Goal: Check status: Check status

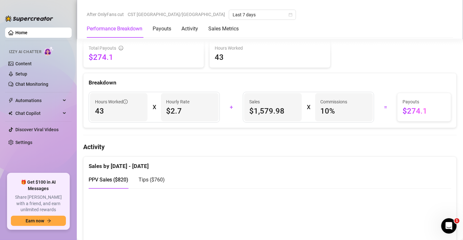
scroll to position [272, 0]
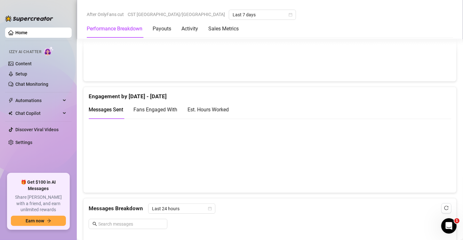
scroll to position [393, 0]
click at [223, 111] on div "Est. Hours Worked" at bounding box center [207, 109] width 41 height 8
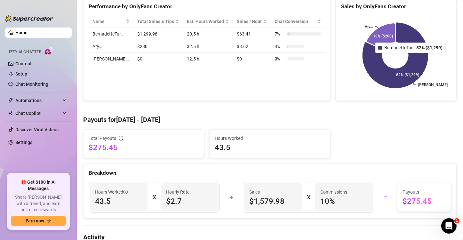
scroll to position [45, 0]
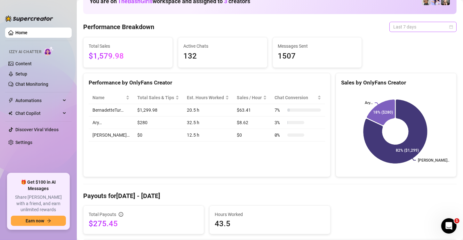
click at [438, 27] on span "Last 7 days" at bounding box center [422, 27] width 59 height 10
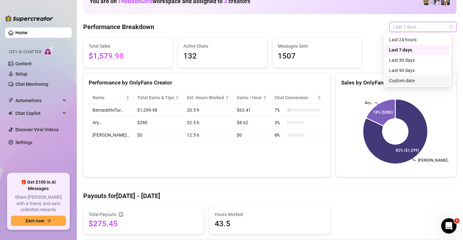
click at [405, 83] on div "Custom date" at bounding box center [417, 80] width 57 height 7
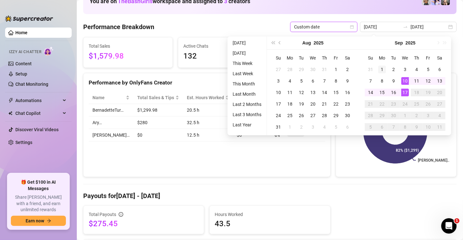
type input "[DATE]"
click at [384, 69] on div "1" at bounding box center [382, 70] width 8 height 8
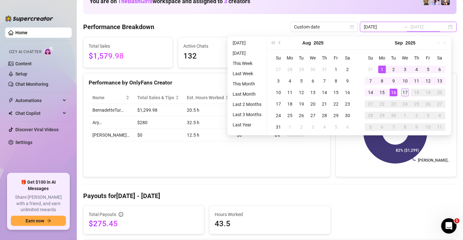
type input "[DATE]"
click at [403, 91] on div "17" at bounding box center [405, 93] width 8 height 8
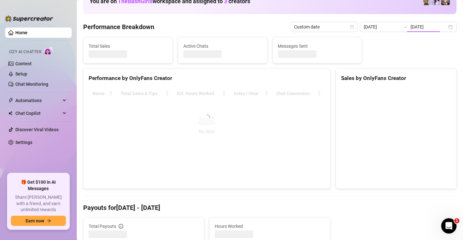
type input "[DATE]"
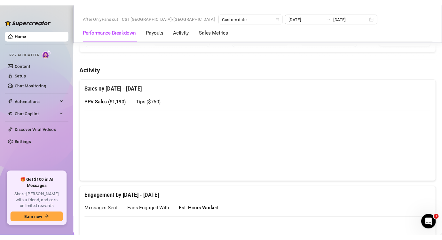
scroll to position [281, 0]
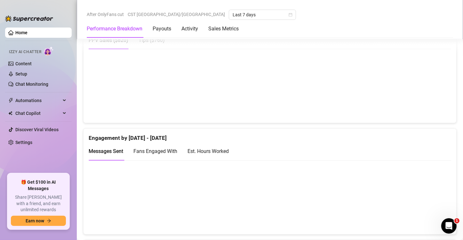
scroll to position [352, 0]
click at [209, 151] on div "Est. Hours Worked" at bounding box center [207, 150] width 41 height 8
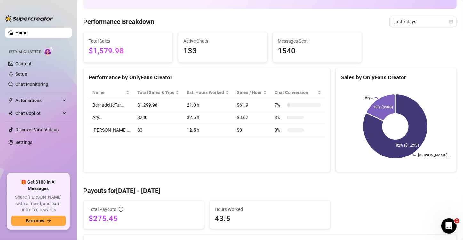
scroll to position [0, 0]
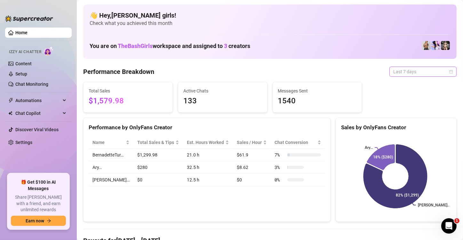
click at [407, 71] on span "Last 7 days" at bounding box center [422, 72] width 59 height 10
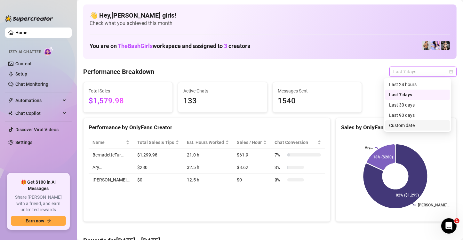
click at [405, 124] on div "Custom date" at bounding box center [417, 125] width 57 height 7
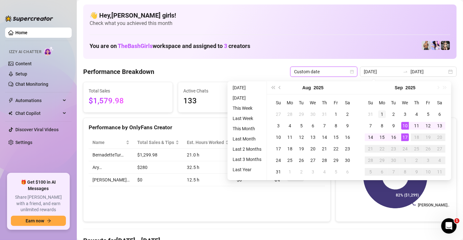
type input "[DATE]"
click at [381, 110] on div "1" at bounding box center [382, 114] width 8 height 8
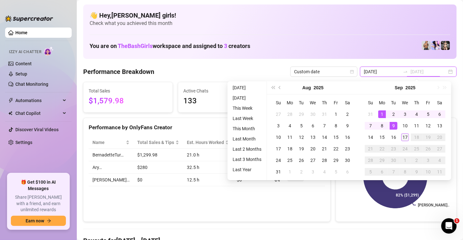
type input "[DATE]"
click at [408, 138] on div "17" at bounding box center [405, 137] width 8 height 8
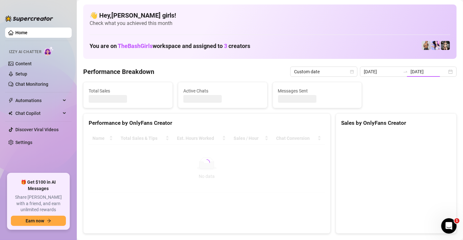
type input "[DATE]"
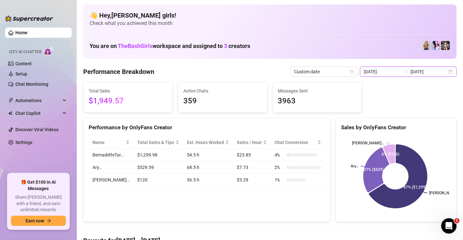
click at [395, 74] on input "[DATE]" at bounding box center [382, 71] width 36 height 7
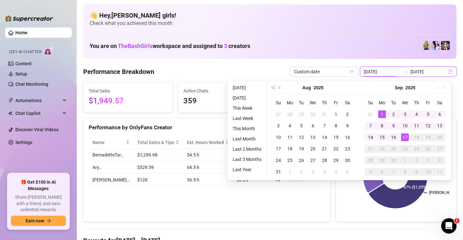
type input "[DATE]"
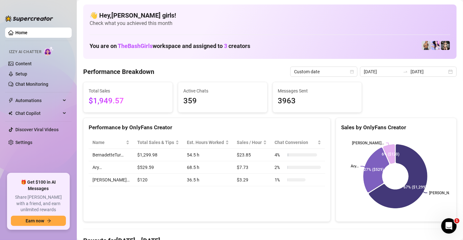
click at [350, 205] on rect at bounding box center [395, 176] width 108 height 80
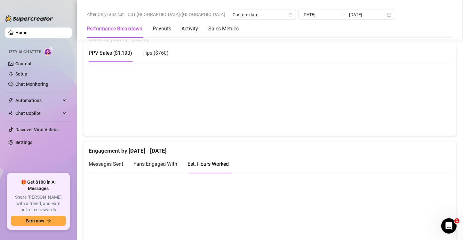
scroll to position [338, 0]
